Goal: Task Accomplishment & Management: Manage account settings

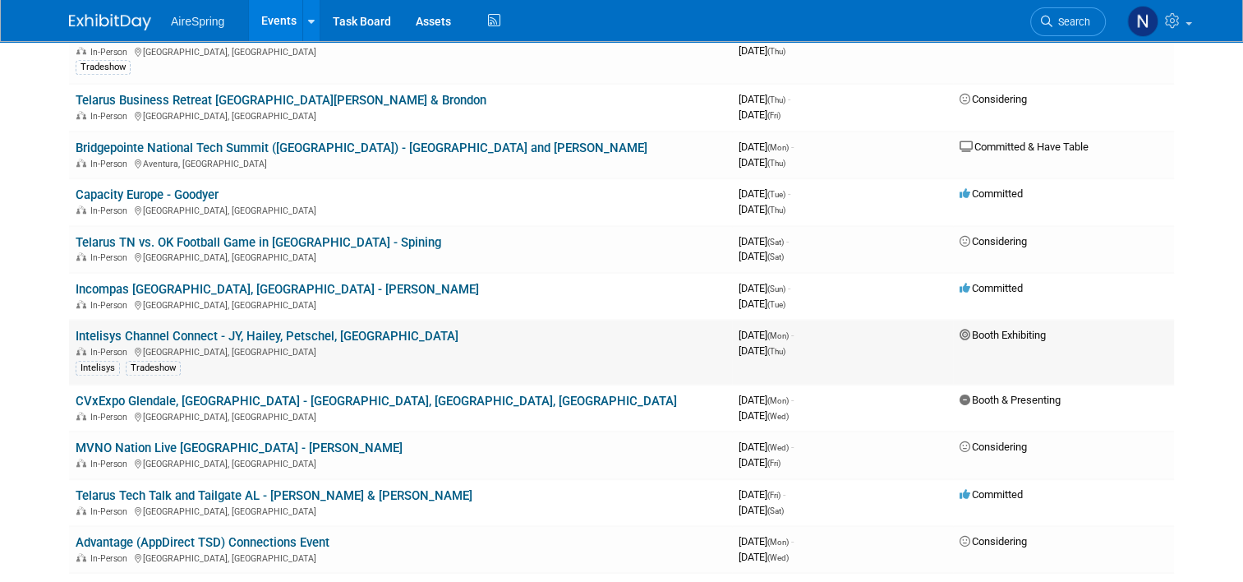
scroll to position [1396, 0]
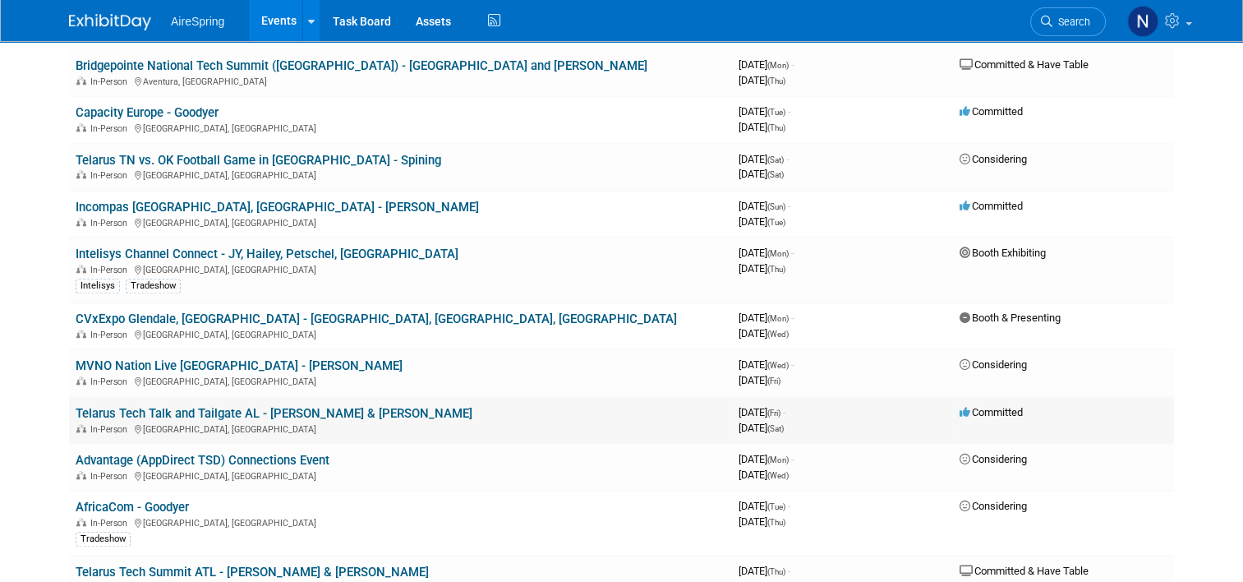
click at [195, 397] on td "Telarus Tech Talk and Tailgate AL - [PERSON_NAME] & [PERSON_NAME] In-Person [GE…" at bounding box center [400, 420] width 663 height 47
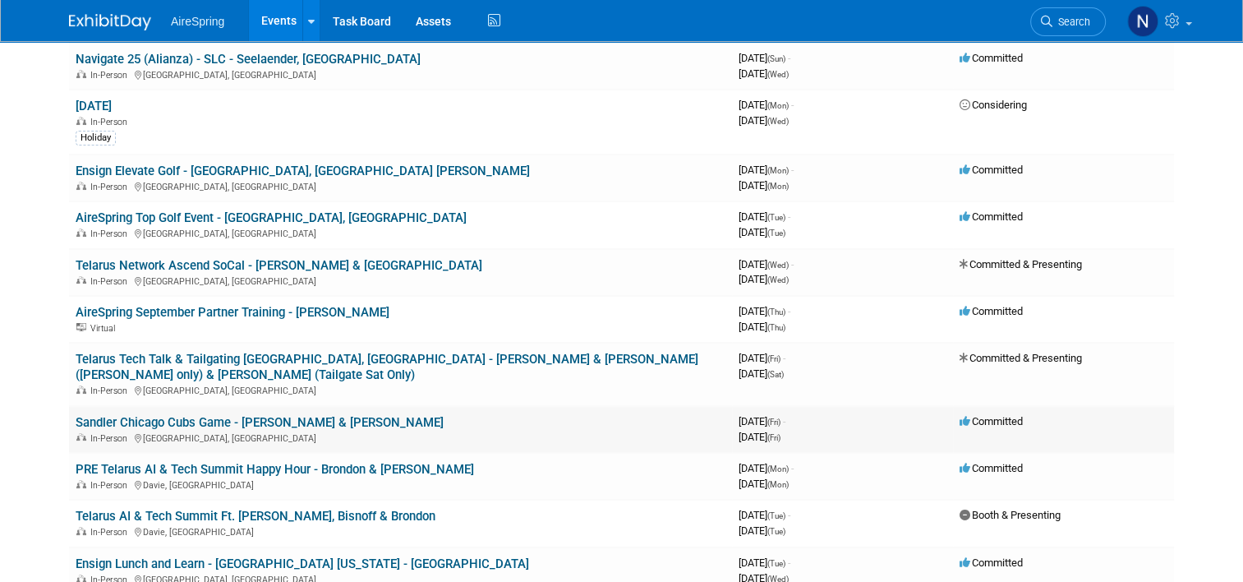
scroll to position [164, 0]
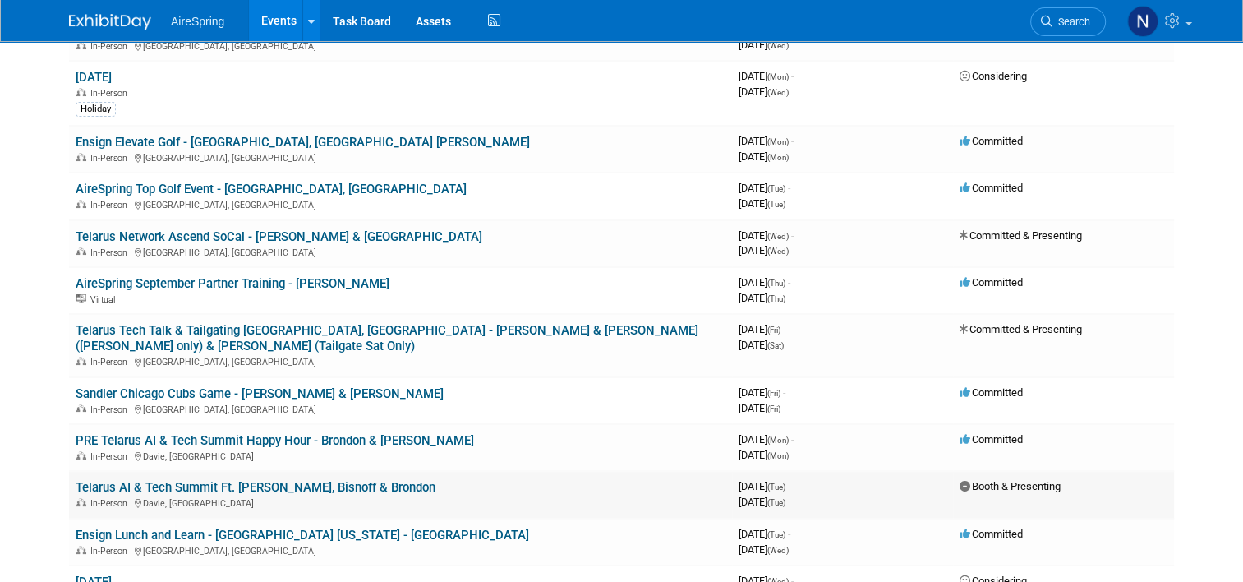
click at [255, 480] on link "Telarus AI & Tech Summit Ft. [PERSON_NAME], Bisnoff & Brondon" at bounding box center [256, 487] width 360 height 15
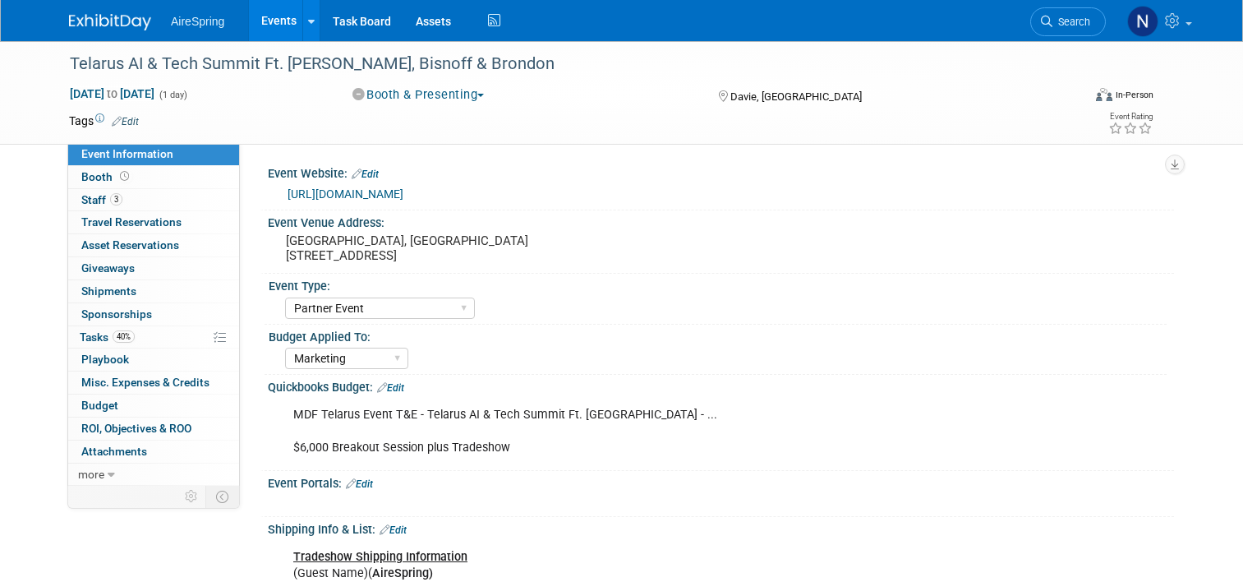
select select "Partner Event"
select select "Marketing"
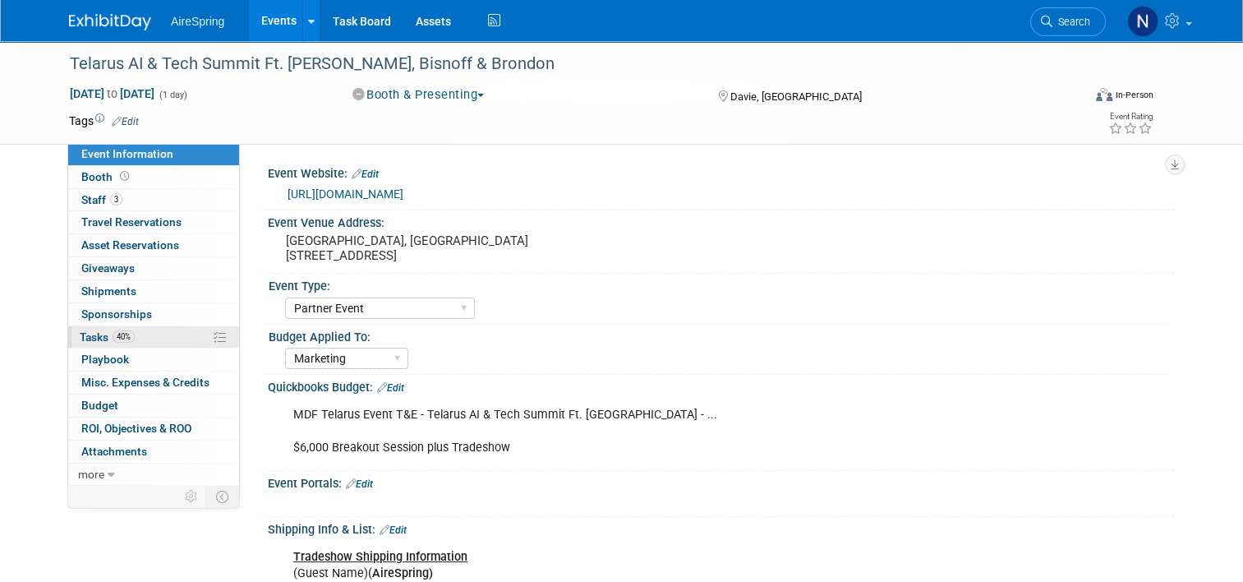
click at [99, 331] on span "Tasks 40%" at bounding box center [107, 336] width 55 height 13
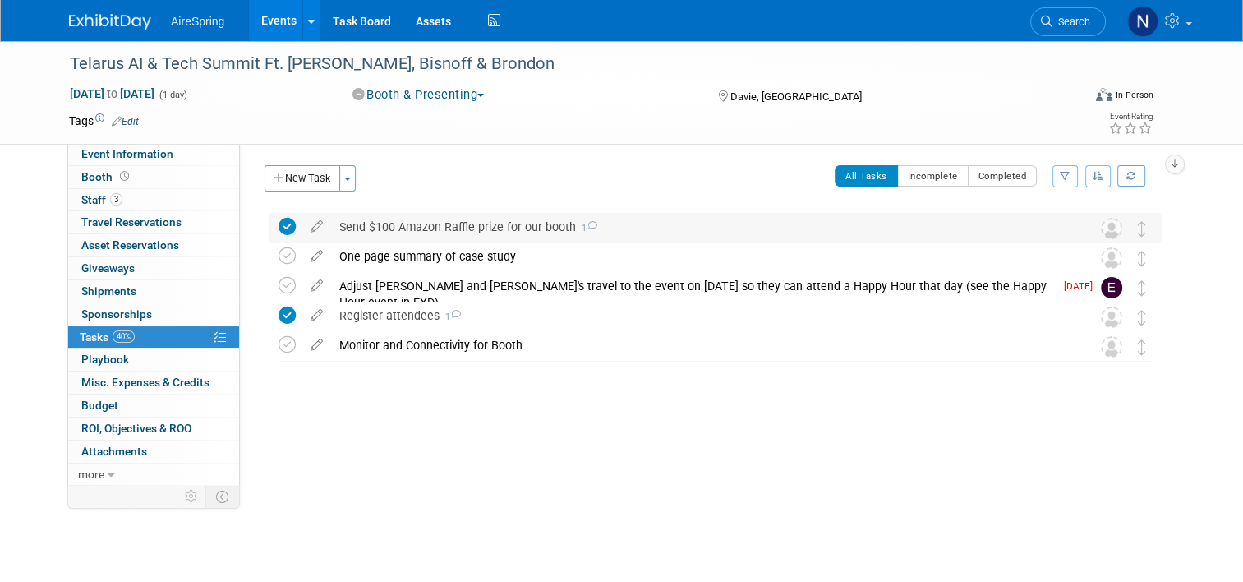
click at [497, 226] on div "Send $100 Amazon Raffle prize for our booth 1" at bounding box center [699, 227] width 737 height 28
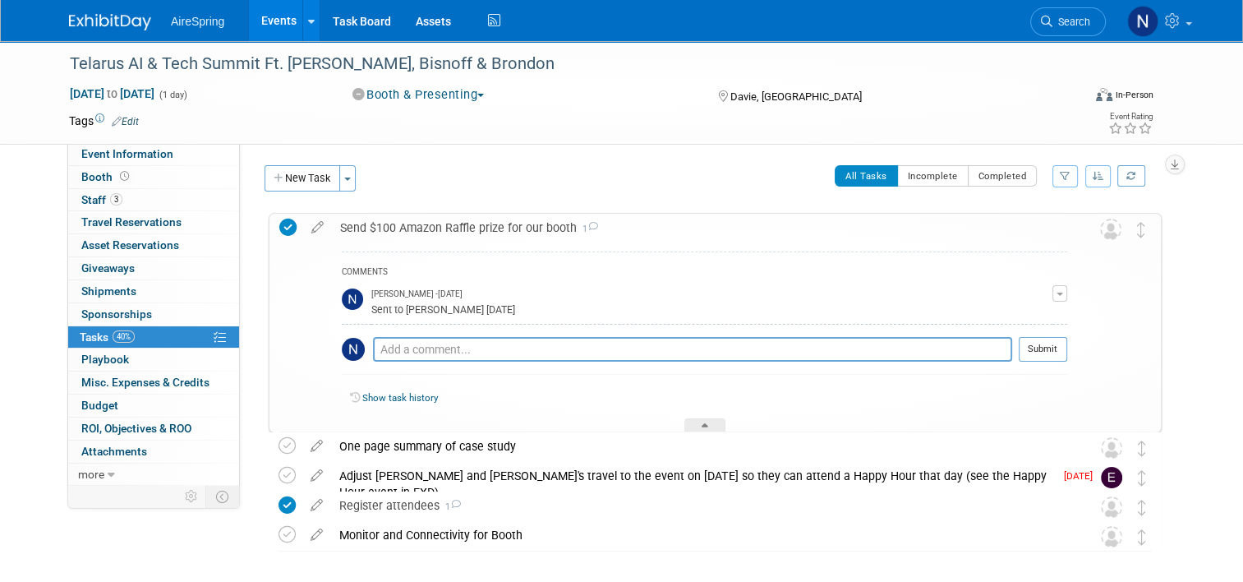
click at [497, 226] on div "Send $100 Amazon Raffle prize for our booth 1" at bounding box center [699, 228] width 735 height 28
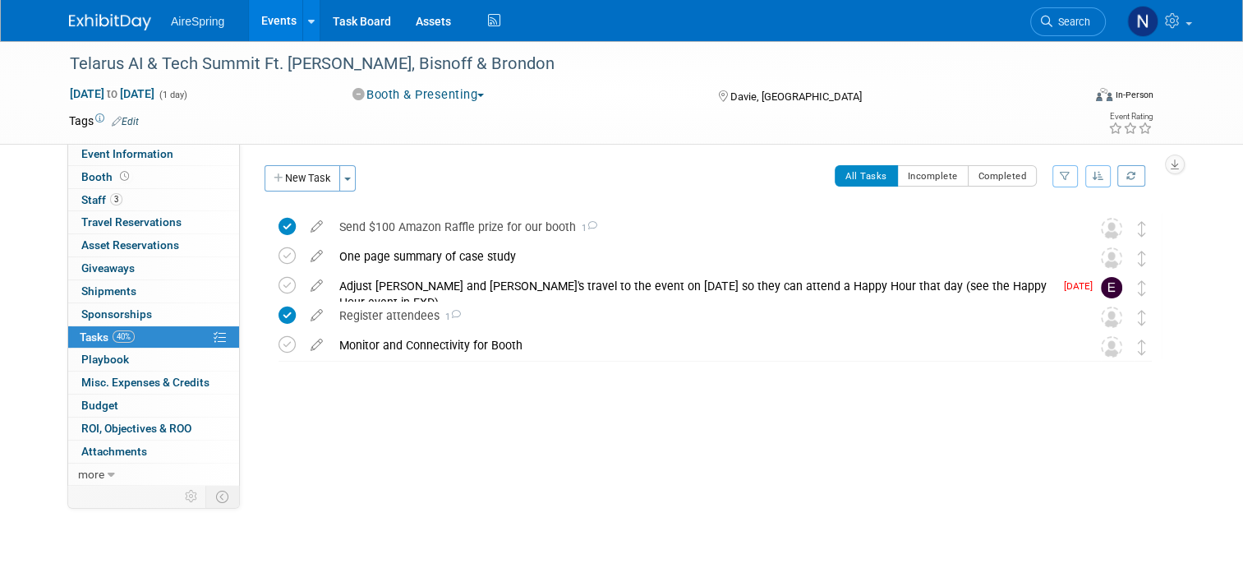
click at [270, 27] on link "Events" at bounding box center [279, 20] width 60 height 41
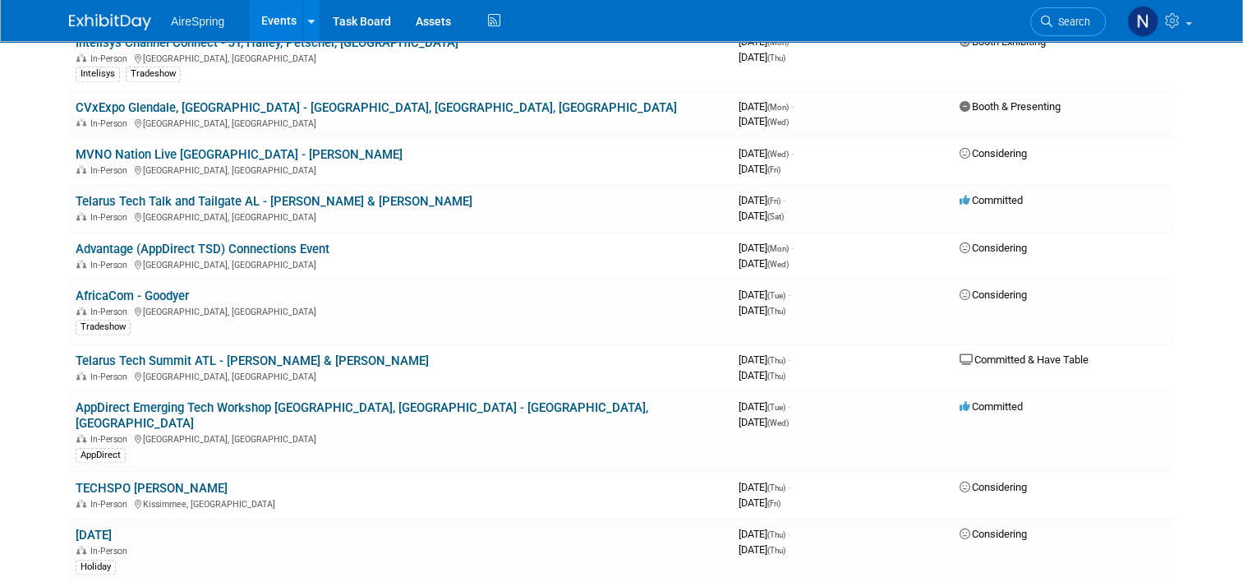
scroll to position [1478, 0]
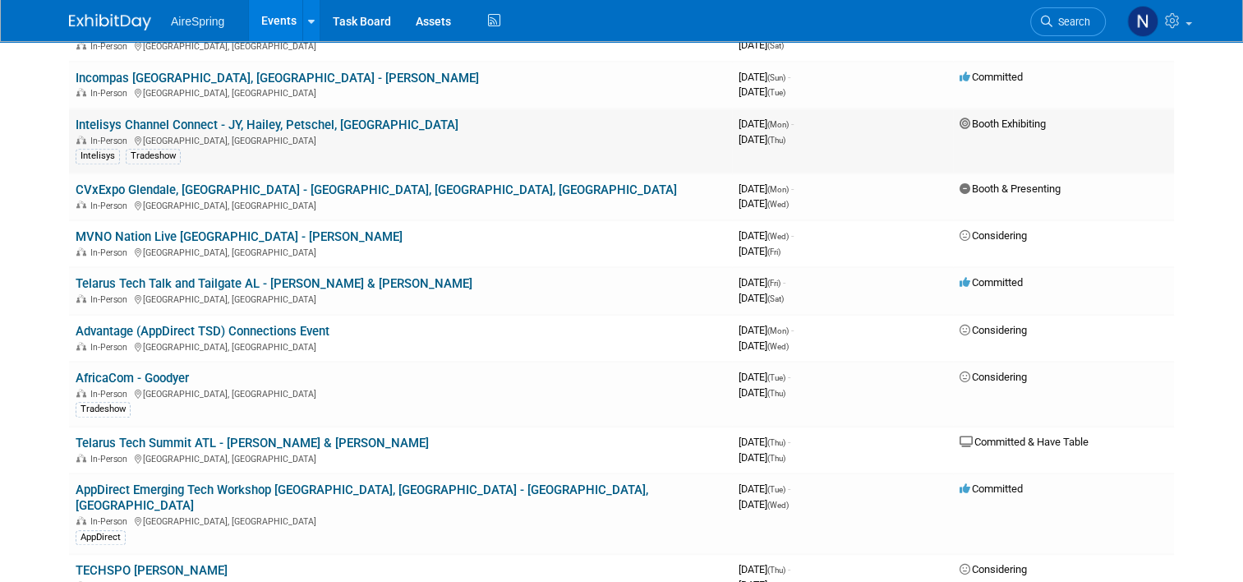
click at [182, 117] on link "Intelisys Channel Connect - JY, Hailey, Petschel, [GEOGRAPHIC_DATA]" at bounding box center [267, 124] width 383 height 15
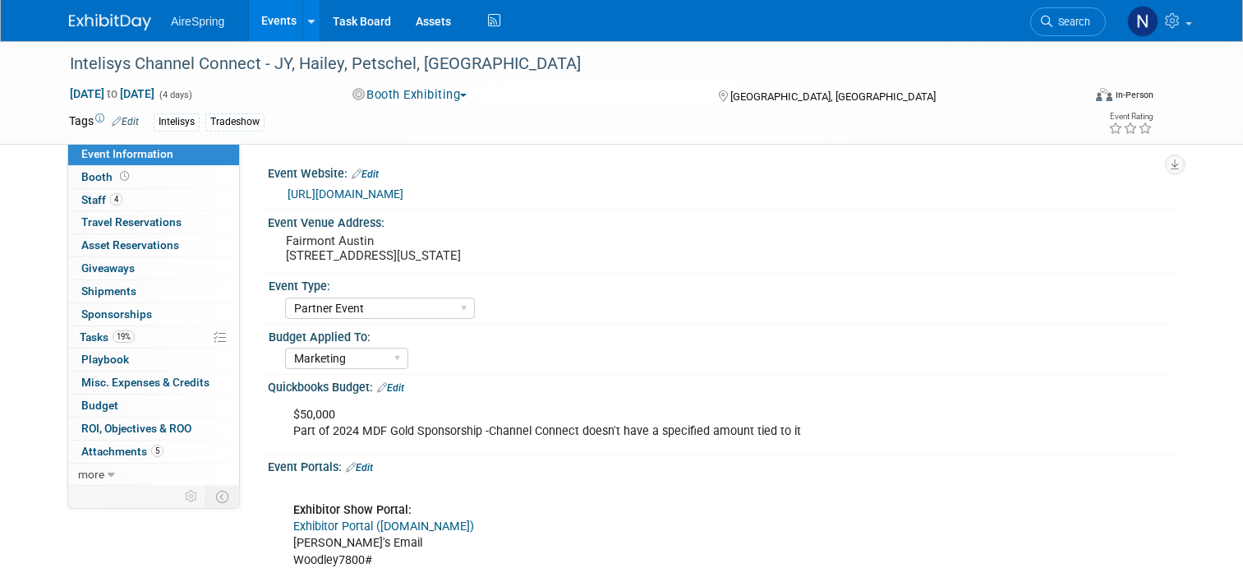
select select "Partner Event"
select select "Marketing"
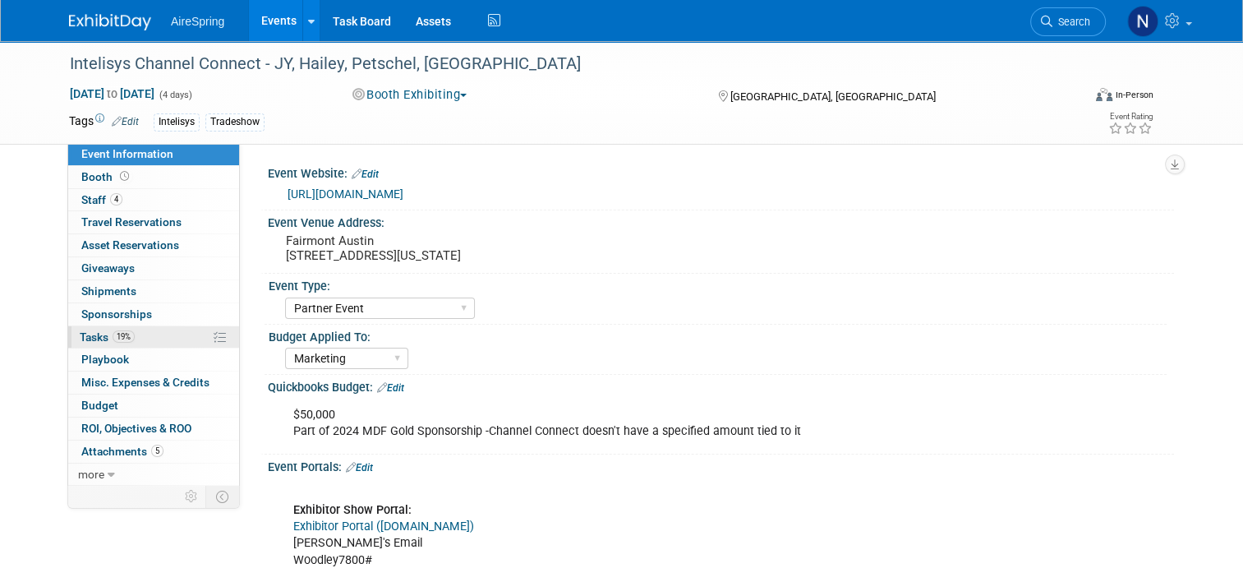
click at [135, 339] on link "19% Tasks 19%" at bounding box center [153, 337] width 171 height 22
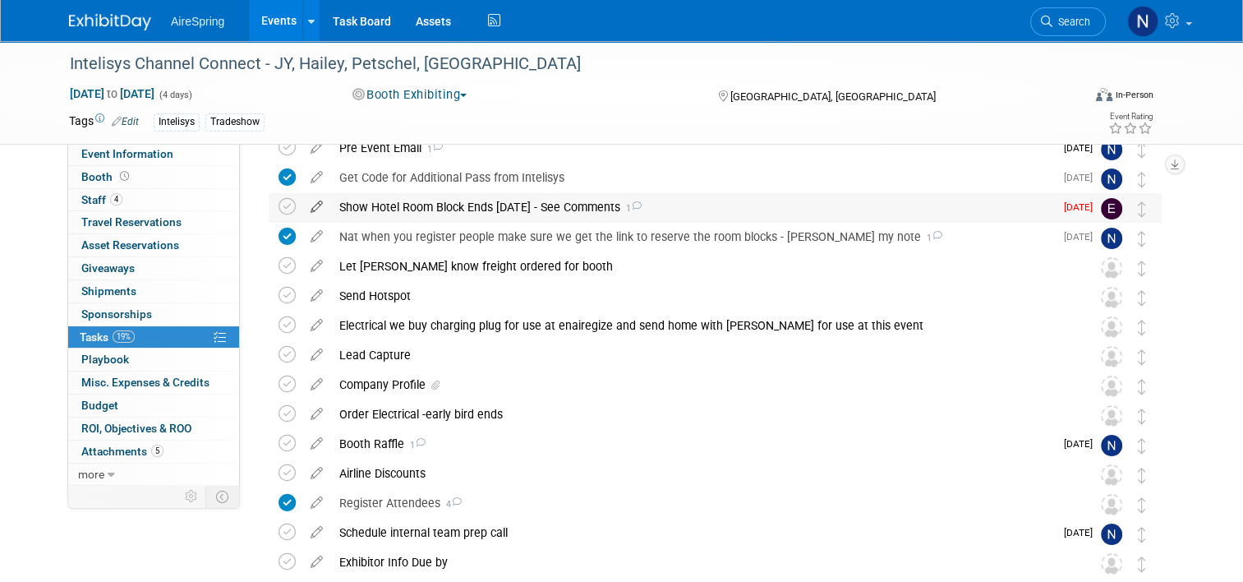
scroll to position [164, 0]
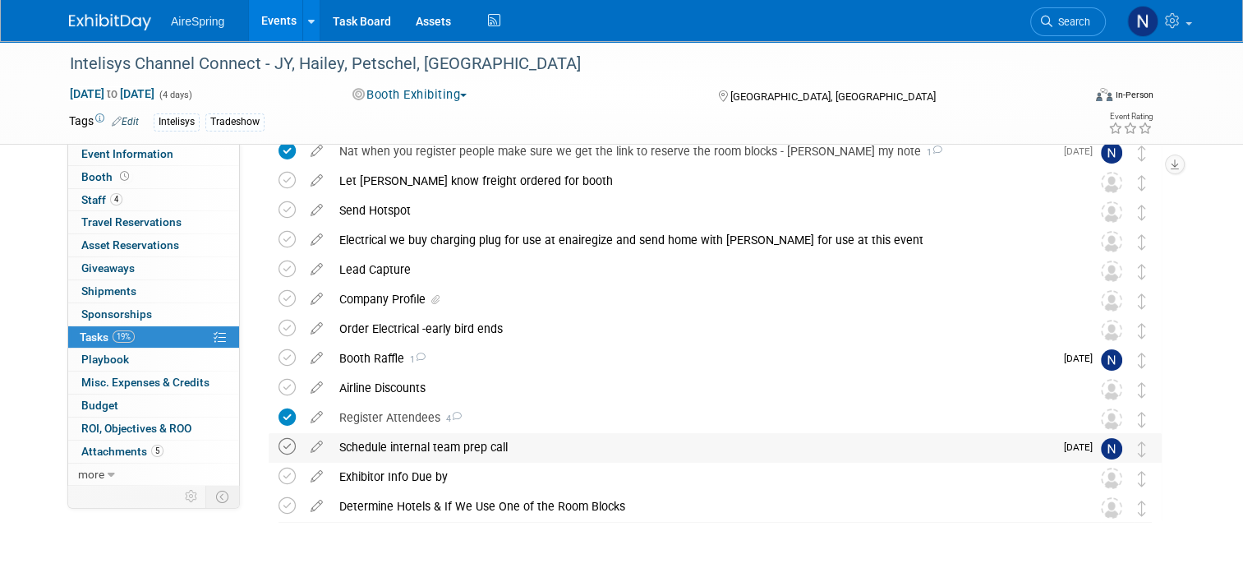
click at [278, 445] on icon at bounding box center [286, 446] width 17 height 17
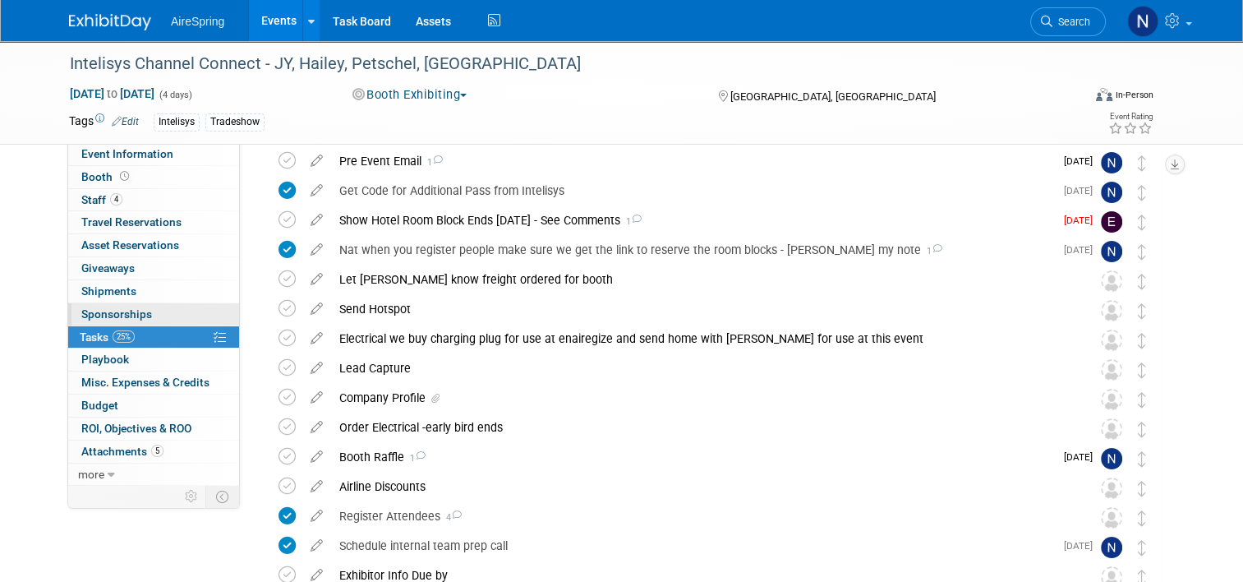
scroll to position [0, 0]
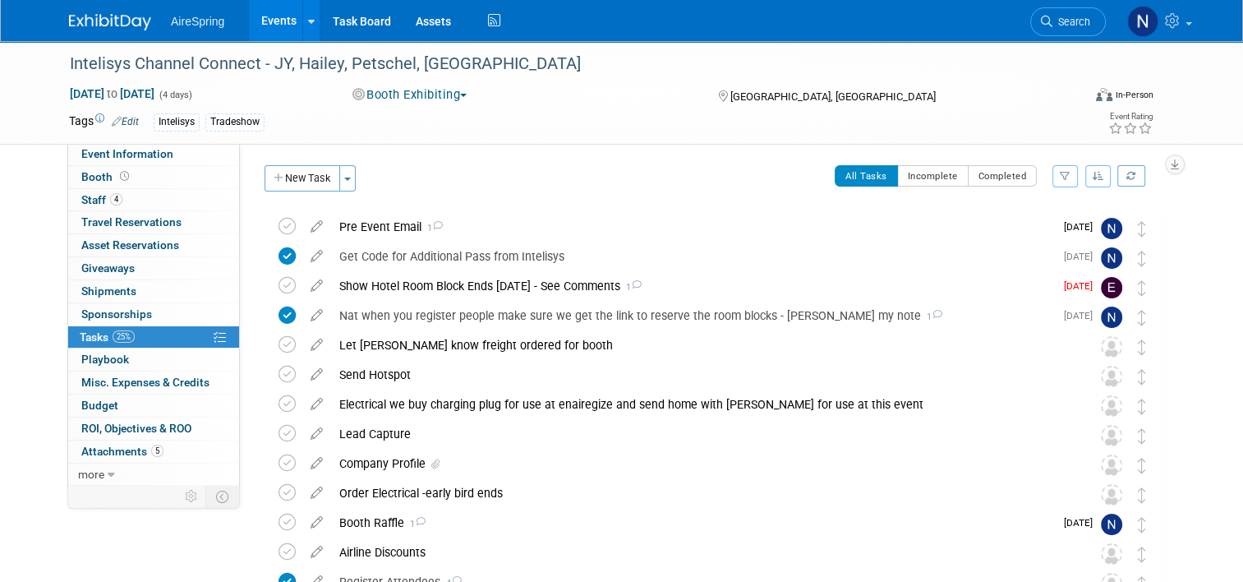
click at [252, 18] on link "Events" at bounding box center [279, 20] width 60 height 41
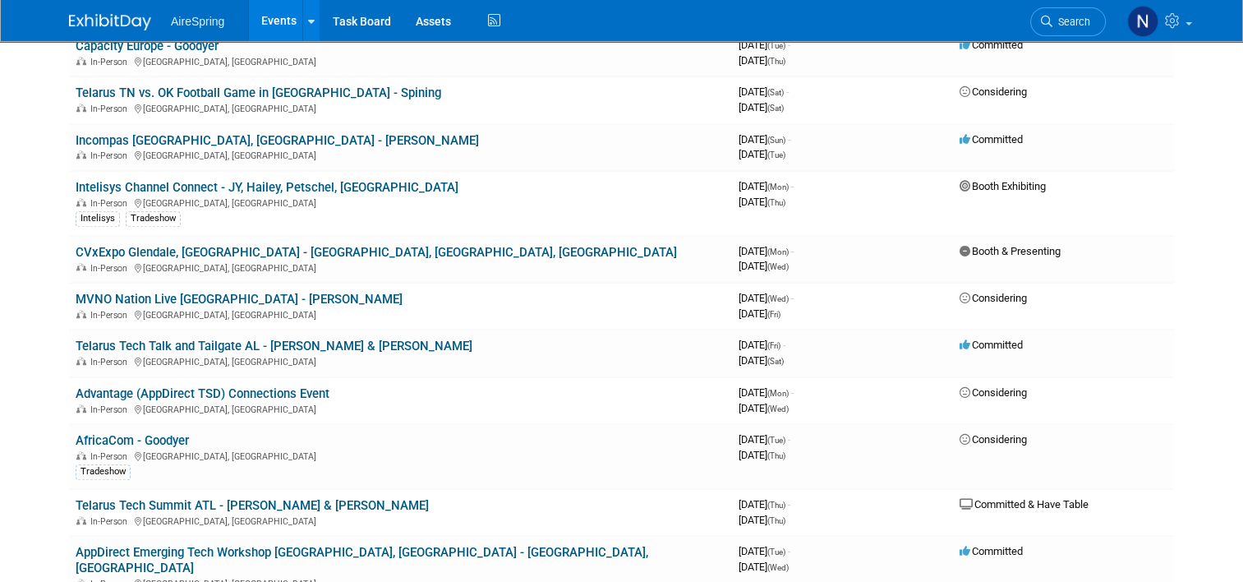
scroll to position [1396, 0]
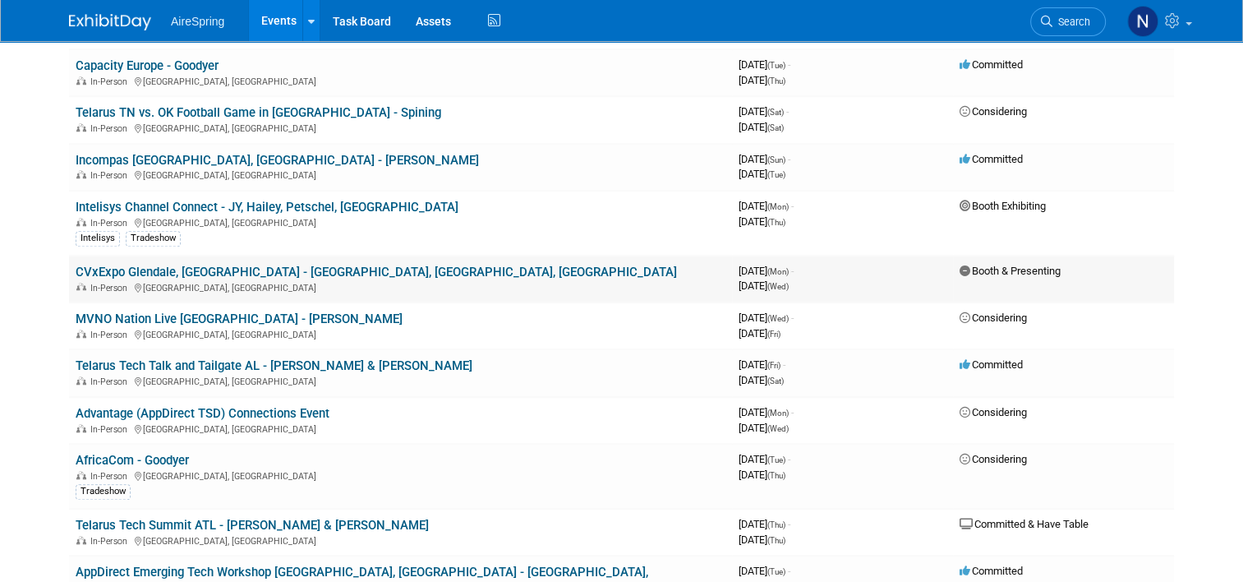
click at [303, 264] on link "CVxExpo Glendale, [GEOGRAPHIC_DATA] - [GEOGRAPHIC_DATA], [GEOGRAPHIC_DATA], [GE…" at bounding box center [376, 271] width 601 height 15
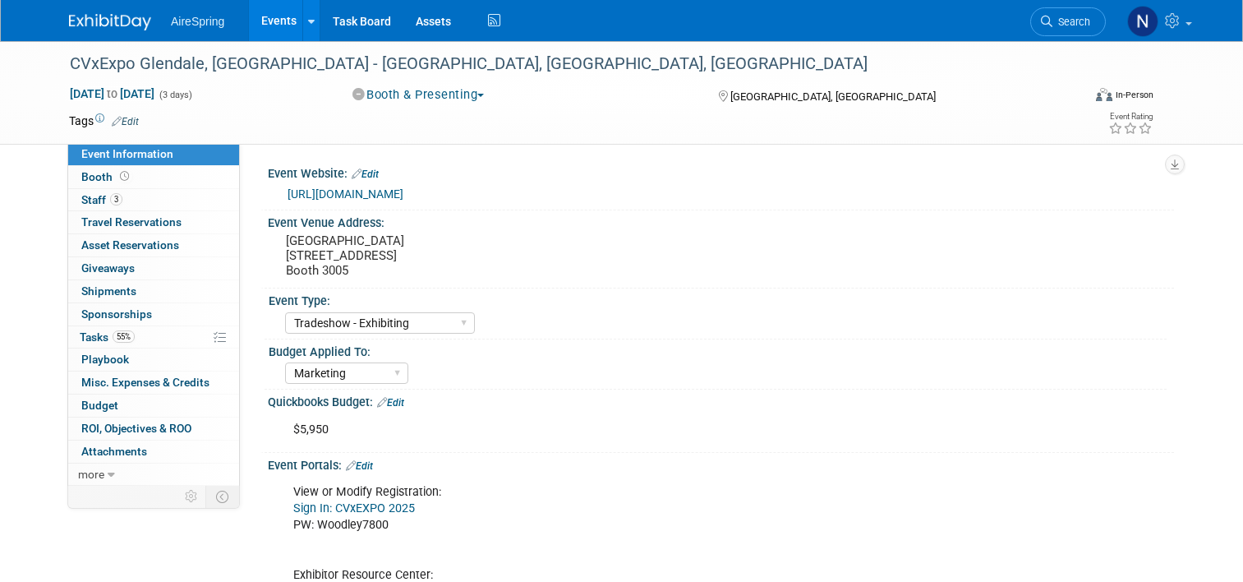
select select "Tradeshow - Exhibiting"
select select "Marketing"
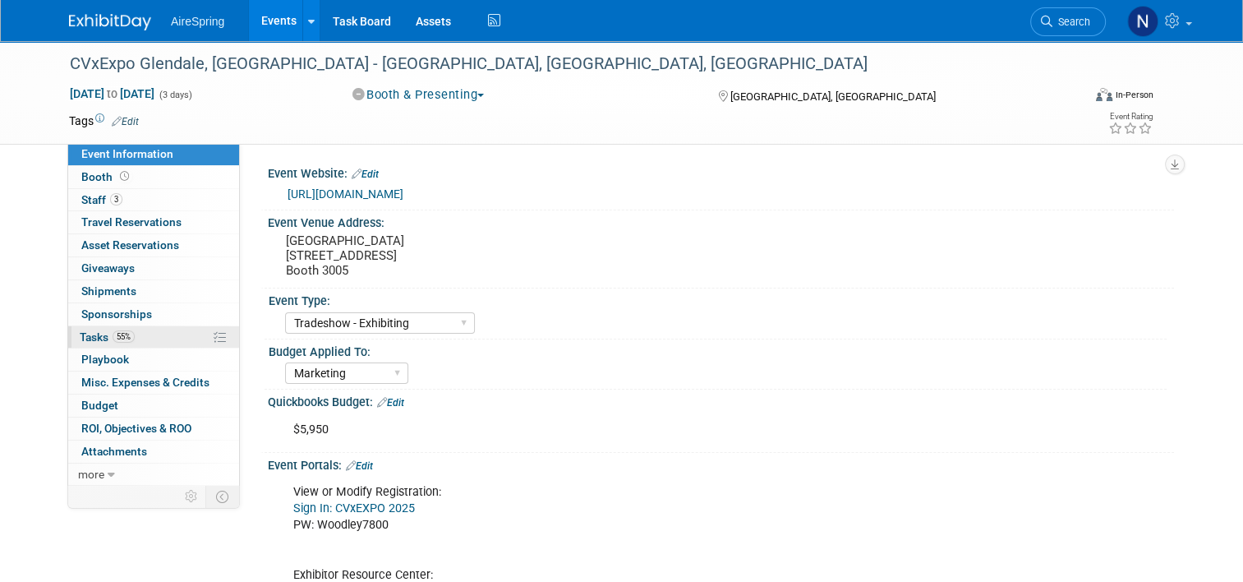
click at [174, 334] on link "55% Tasks 55%" at bounding box center [153, 337] width 171 height 22
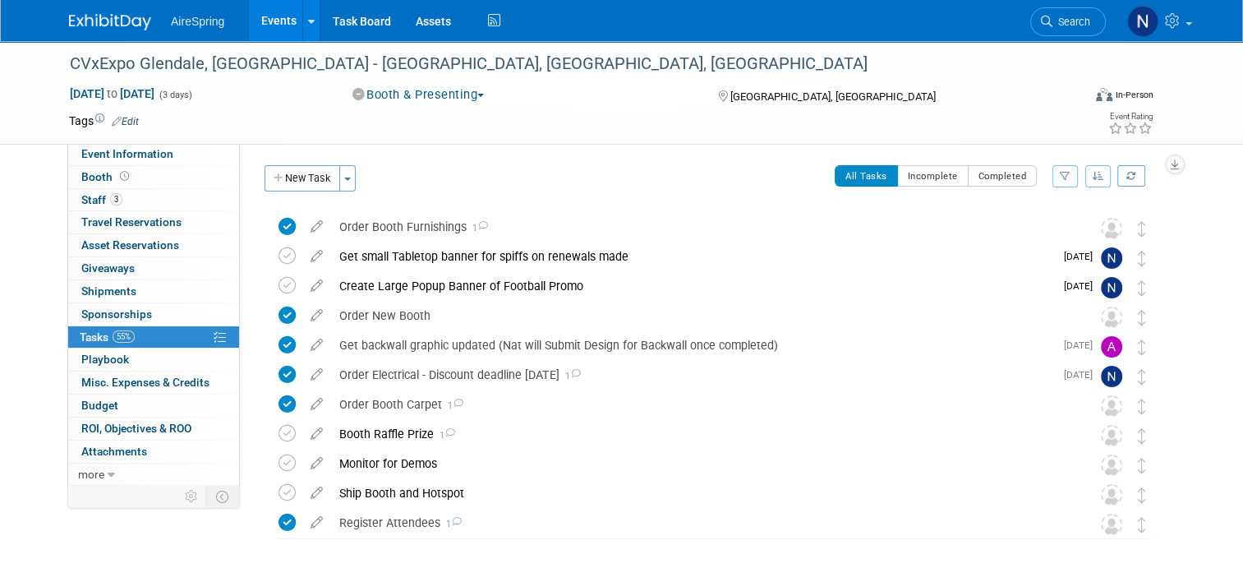
click at [306, 255] on icon at bounding box center [316, 252] width 29 height 21
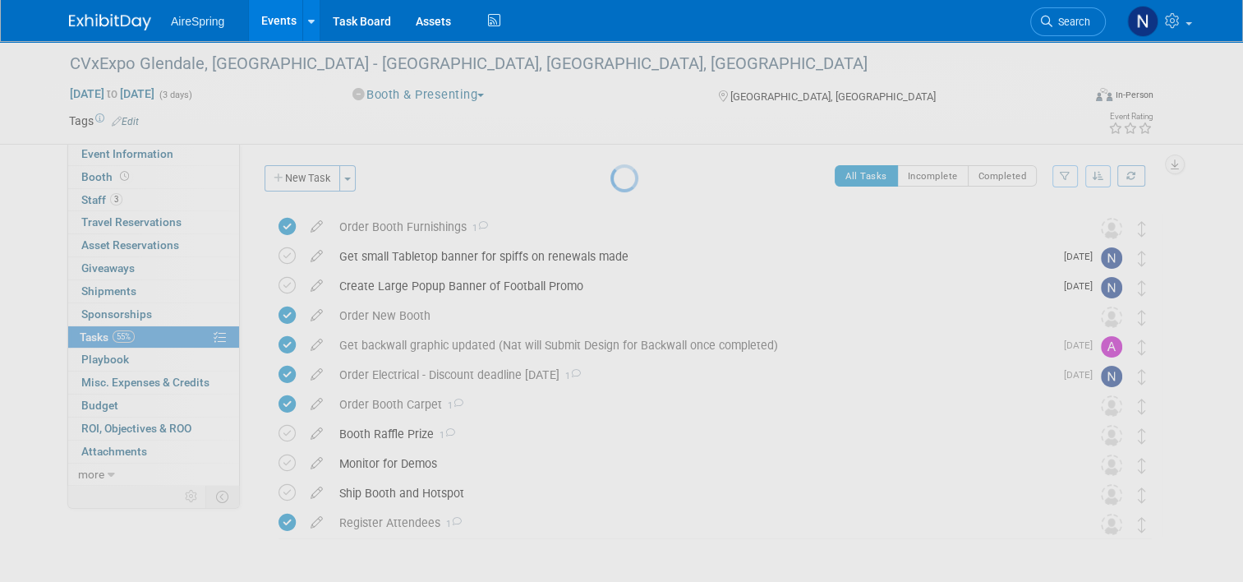
select select "8"
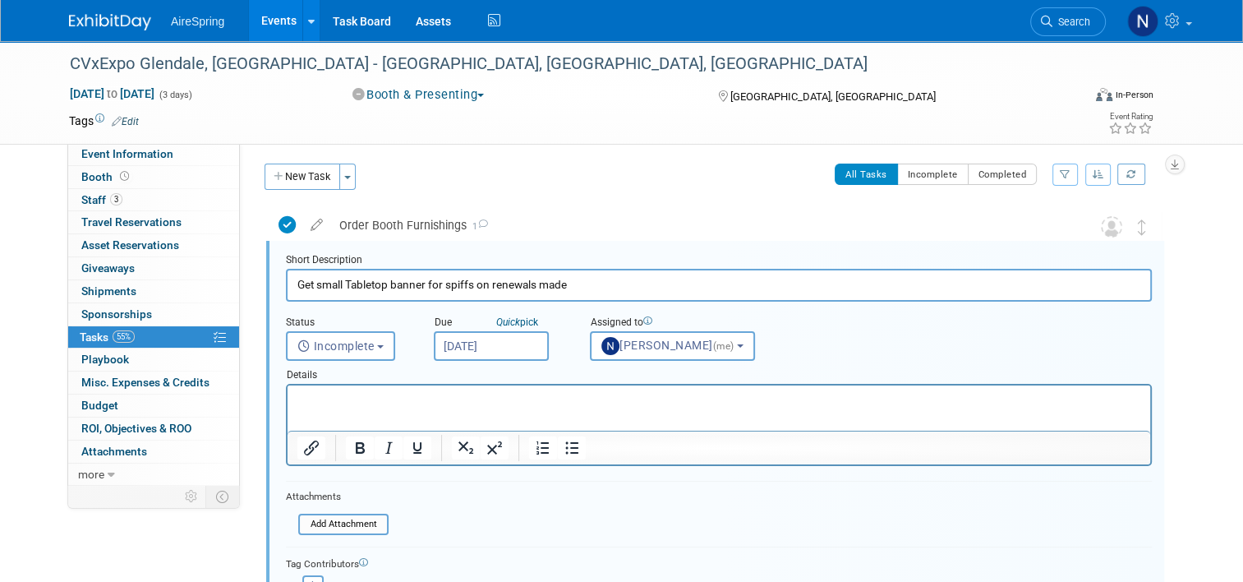
click at [441, 342] on input "[DATE]" at bounding box center [491, 346] width 115 height 30
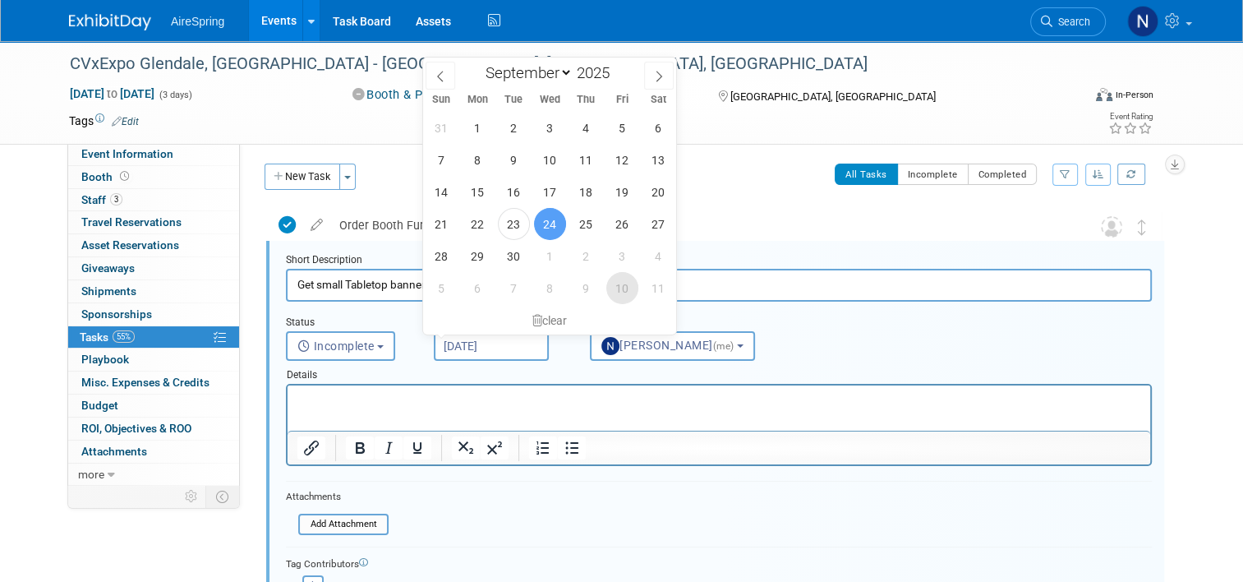
drag, startPoint x: 441, startPoint y: 342, endPoint x: 621, endPoint y: 289, distance: 187.4
click at [621, 289] on span "10" at bounding box center [622, 288] width 32 height 32
type input "[DATE]"
select select "9"
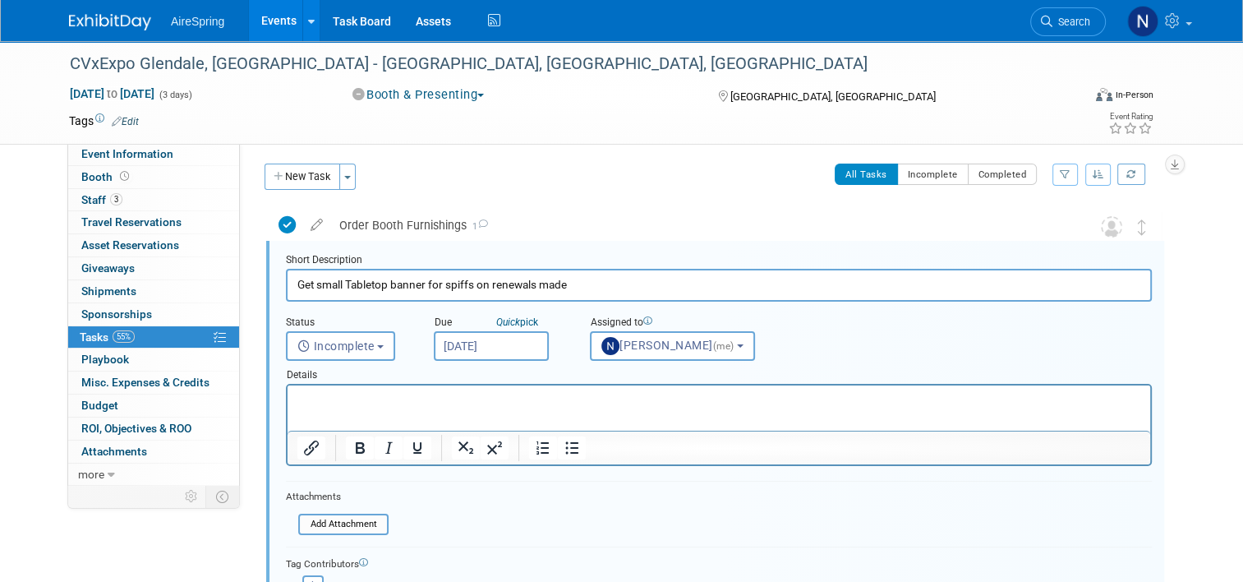
click at [485, 352] on input "[DATE]" at bounding box center [491, 346] width 115 height 30
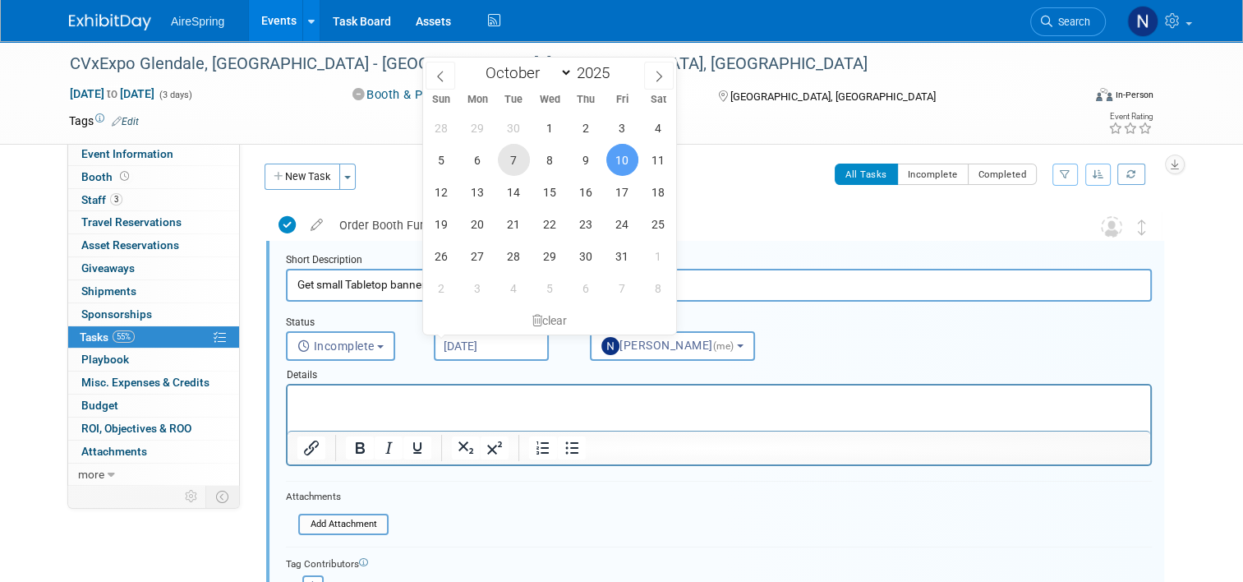
click at [523, 158] on span "7" at bounding box center [514, 160] width 32 height 32
type input "[DATE]"
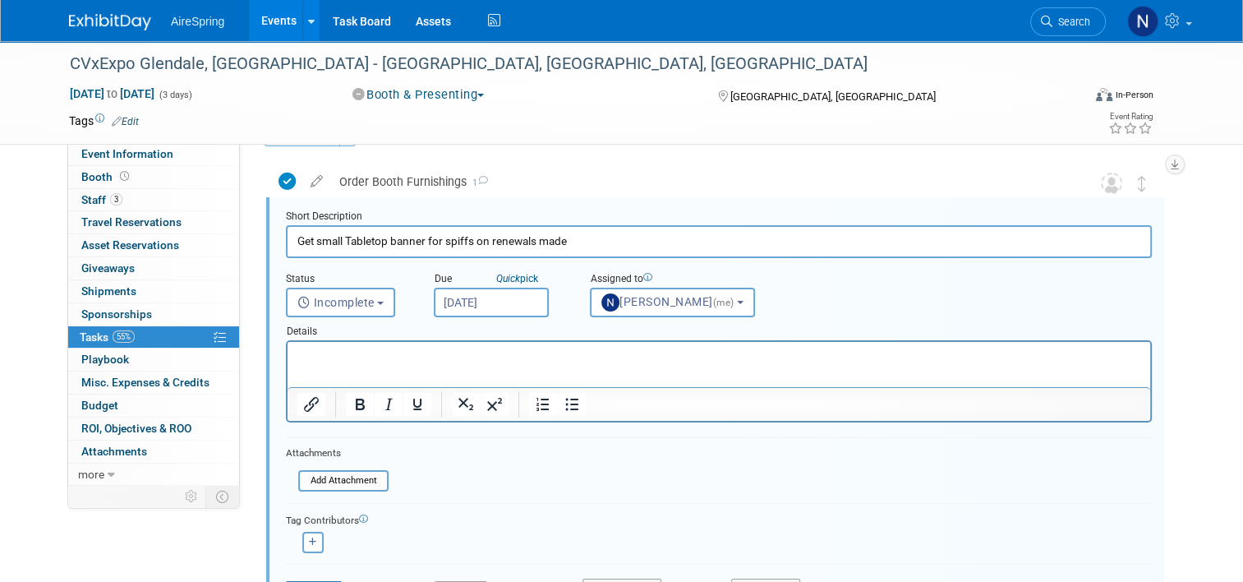
scroll to position [84, 0]
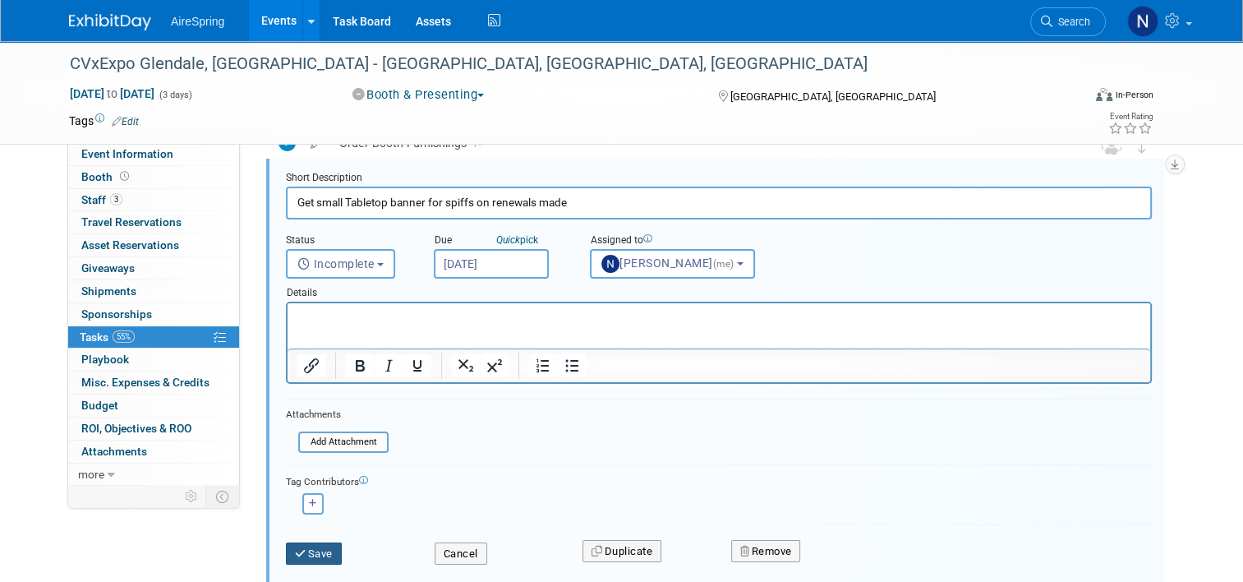
click at [309, 554] on button "Save" at bounding box center [314, 553] width 56 height 23
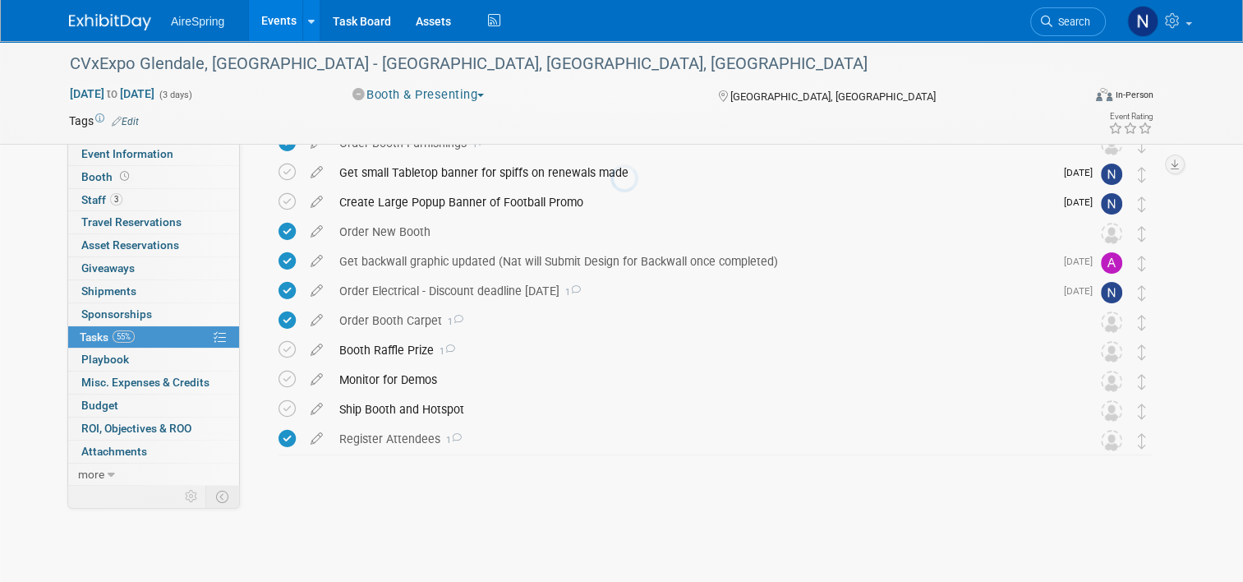
scroll to position [56, 0]
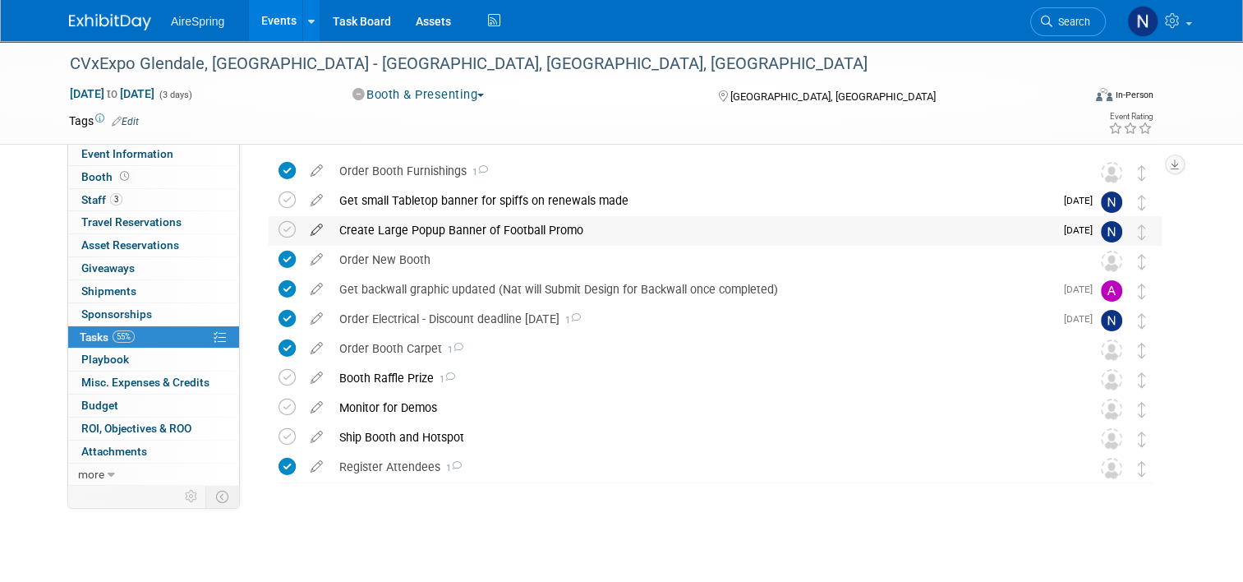
click at [304, 228] on icon at bounding box center [316, 226] width 29 height 21
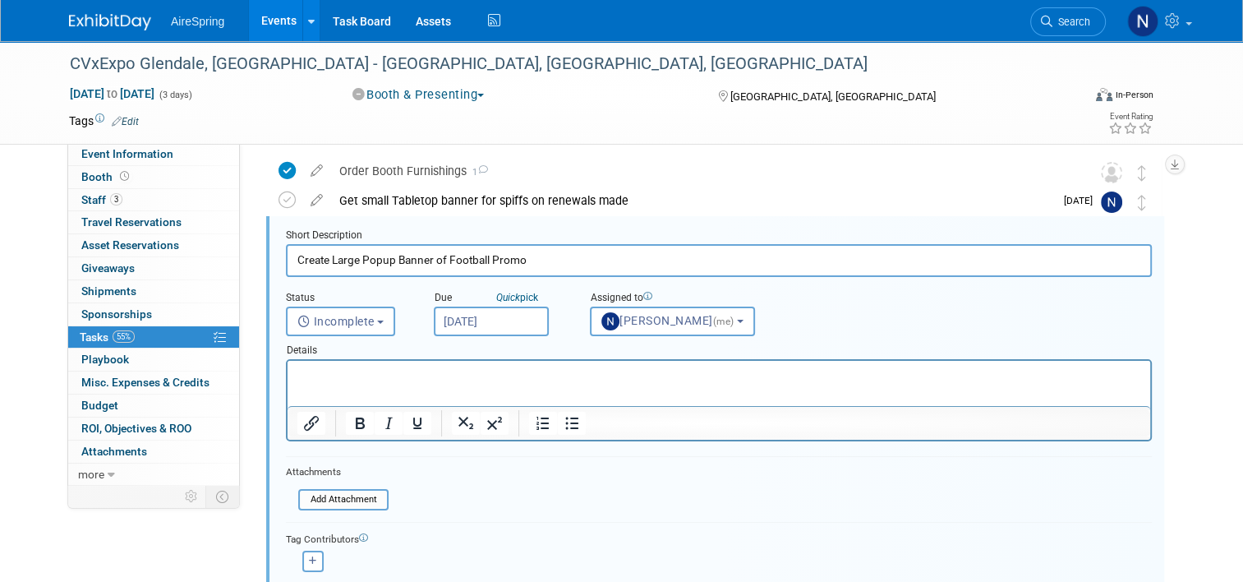
scroll to position [31, 0]
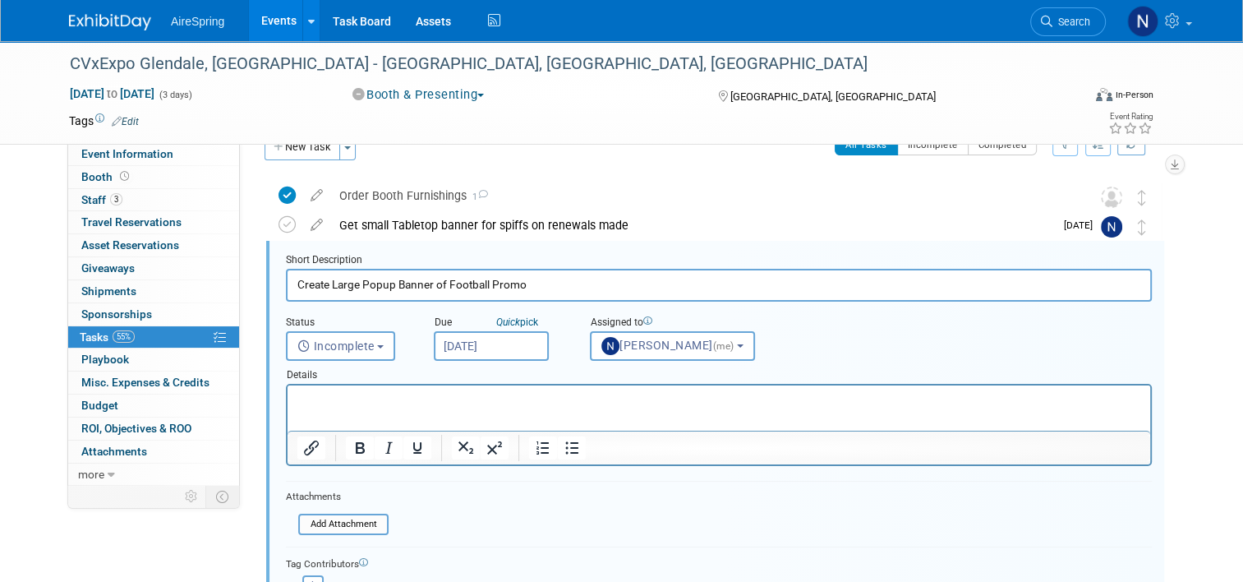
click at [466, 344] on input "[DATE]" at bounding box center [491, 346] width 115 height 30
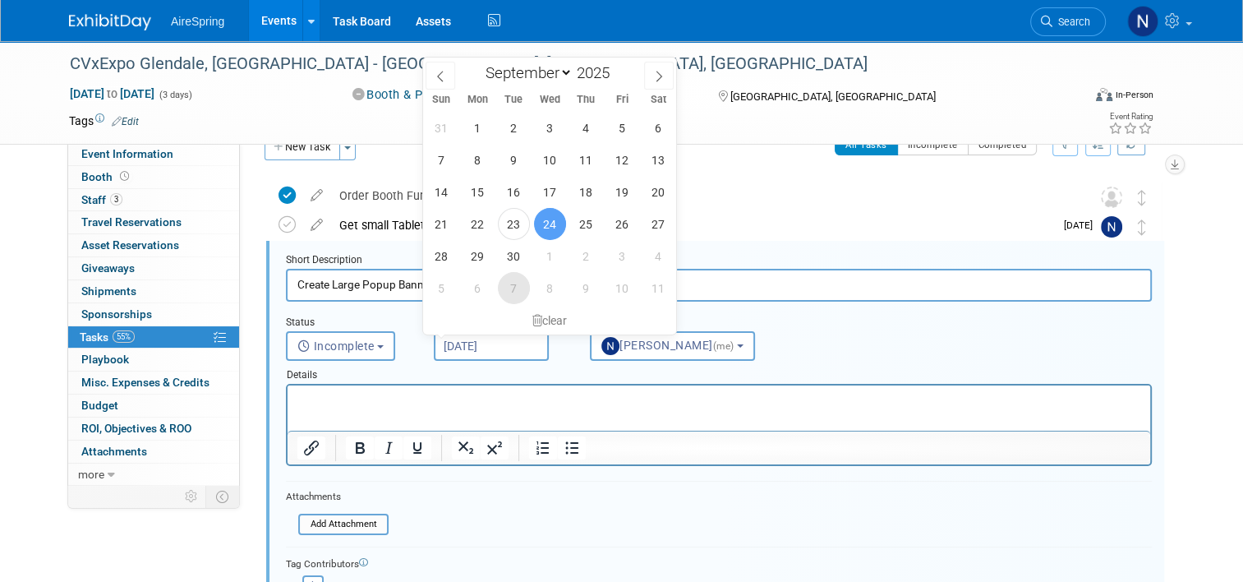
click at [511, 283] on span "7" at bounding box center [514, 288] width 32 height 32
type input "[DATE]"
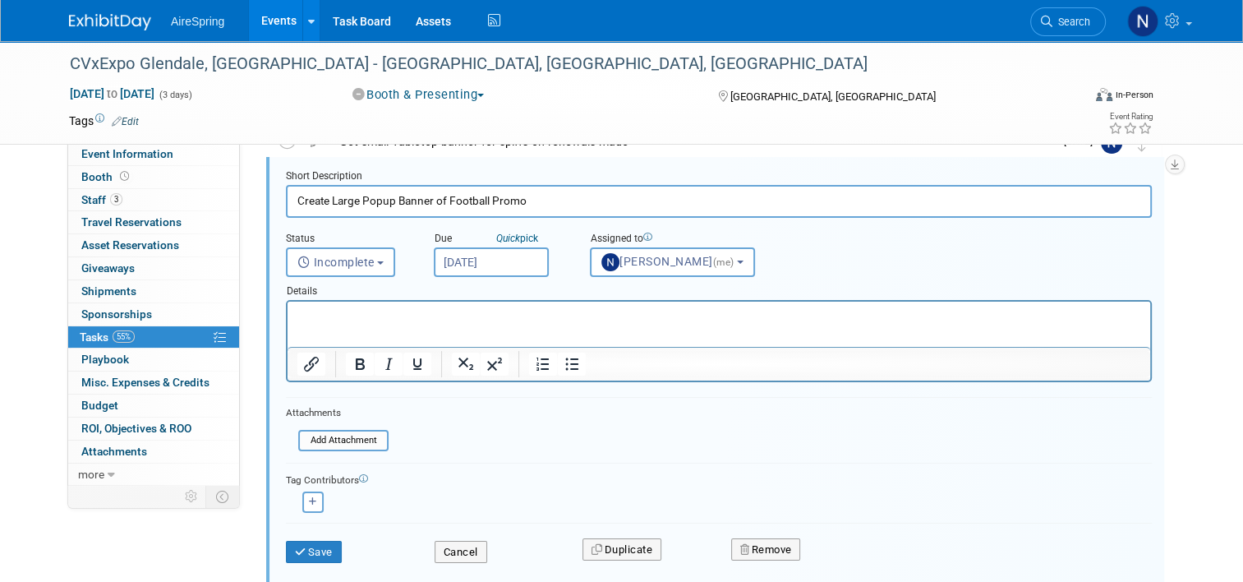
scroll to position [195, 0]
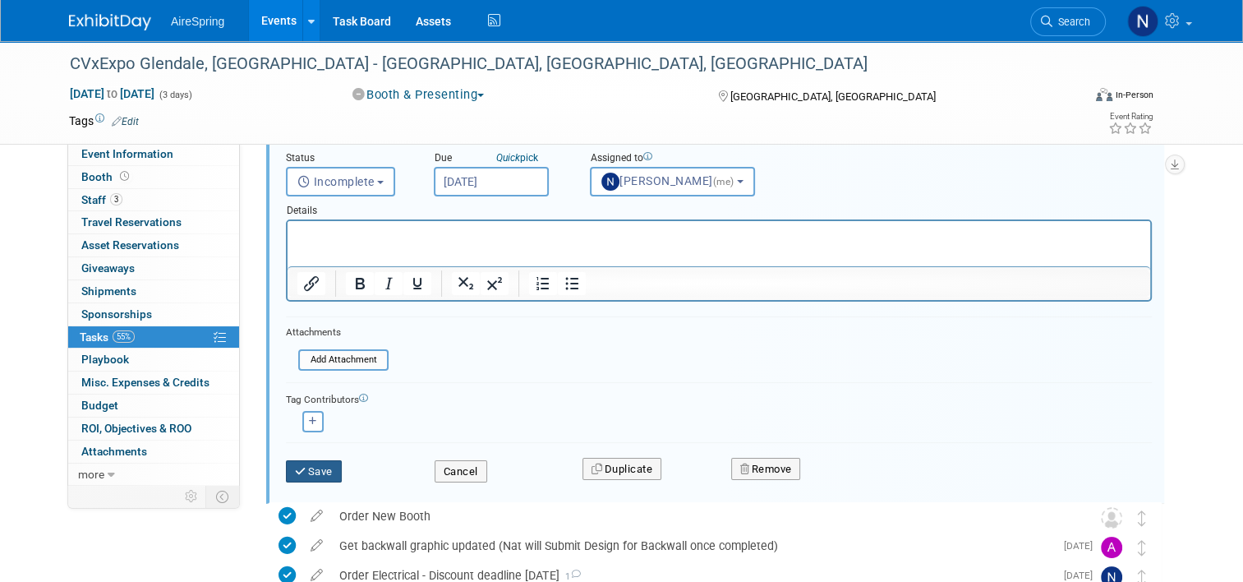
click at [320, 462] on button "Save" at bounding box center [314, 471] width 56 height 23
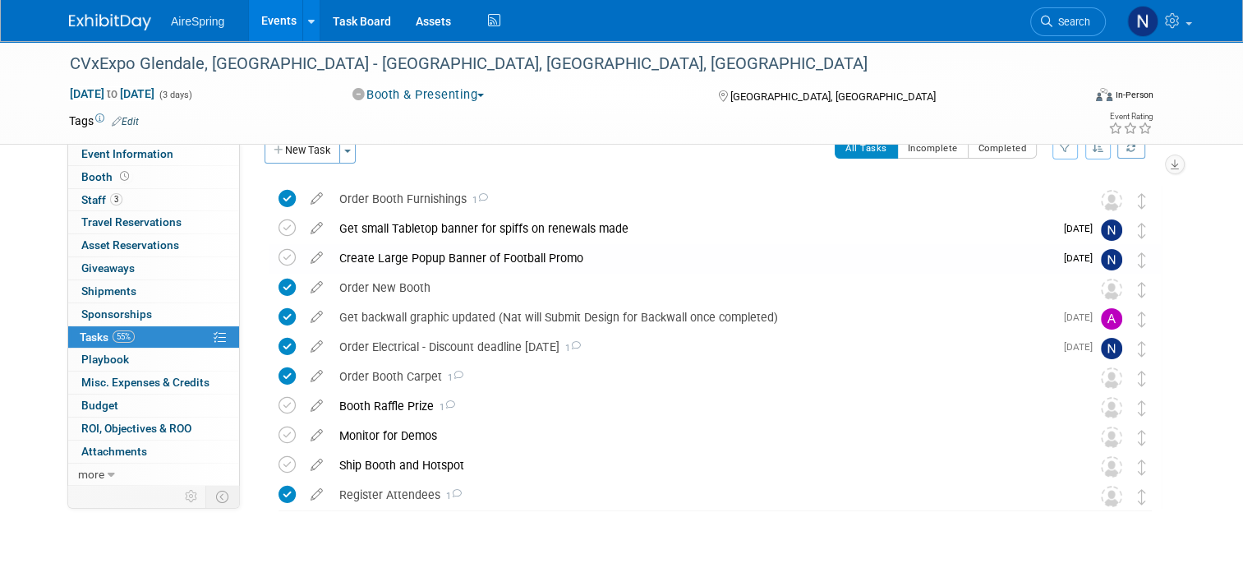
scroll to position [0, 0]
